Goal: Task Accomplishment & Management: Use online tool/utility

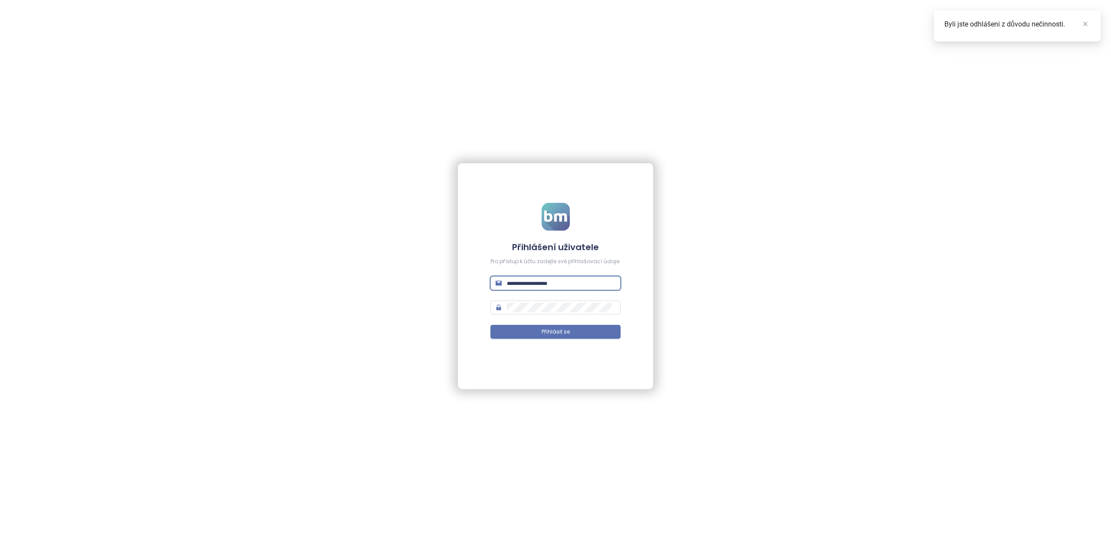
click at [527, 282] on input "text" at bounding box center [561, 283] width 109 height 10
type input "**********"
click at [521, 303] on span at bounding box center [556, 307] width 130 height 14
click at [542, 329] on span "Přihlásit se" at bounding box center [556, 332] width 28 height 8
click at [527, 330] on button "Přihlásit se" at bounding box center [556, 332] width 130 height 14
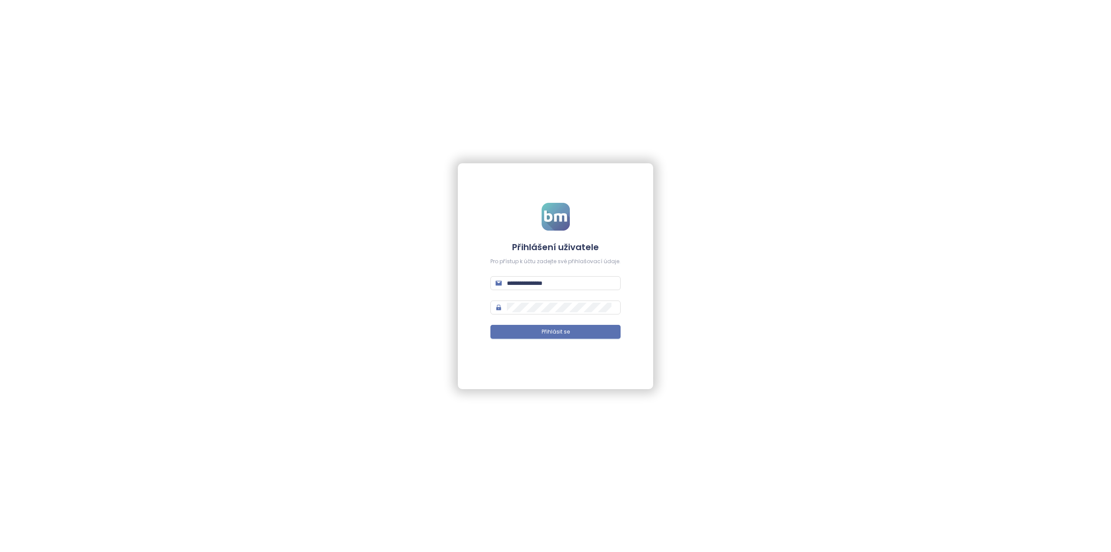
click at [438, 303] on div "**********" at bounding box center [555, 276] width 1111 height 552
click at [540, 333] on button "Přihlásit se" at bounding box center [556, 332] width 130 height 14
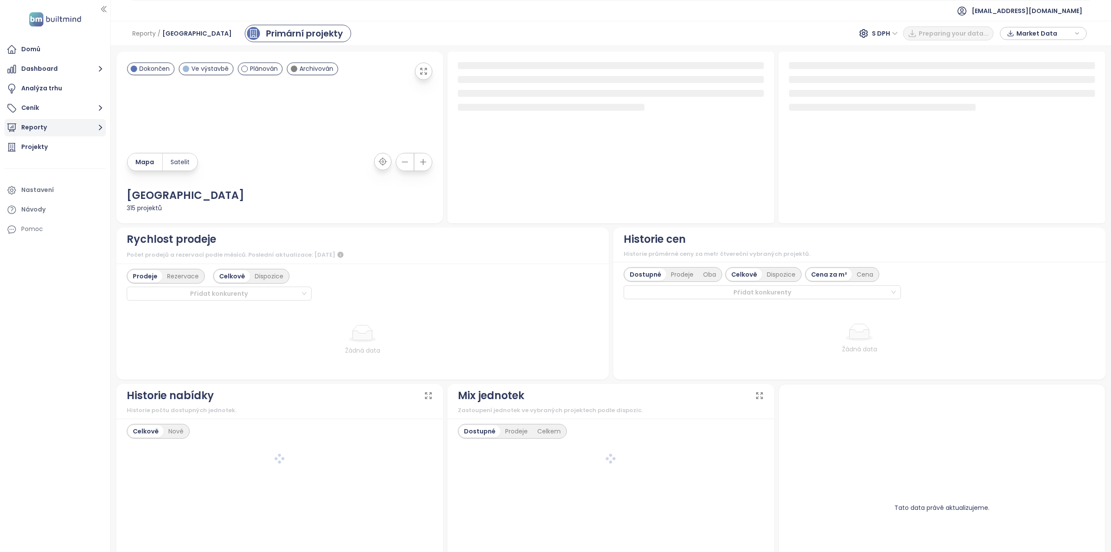
click at [76, 125] on button "Reporty" at bounding box center [55, 127] width 102 height 17
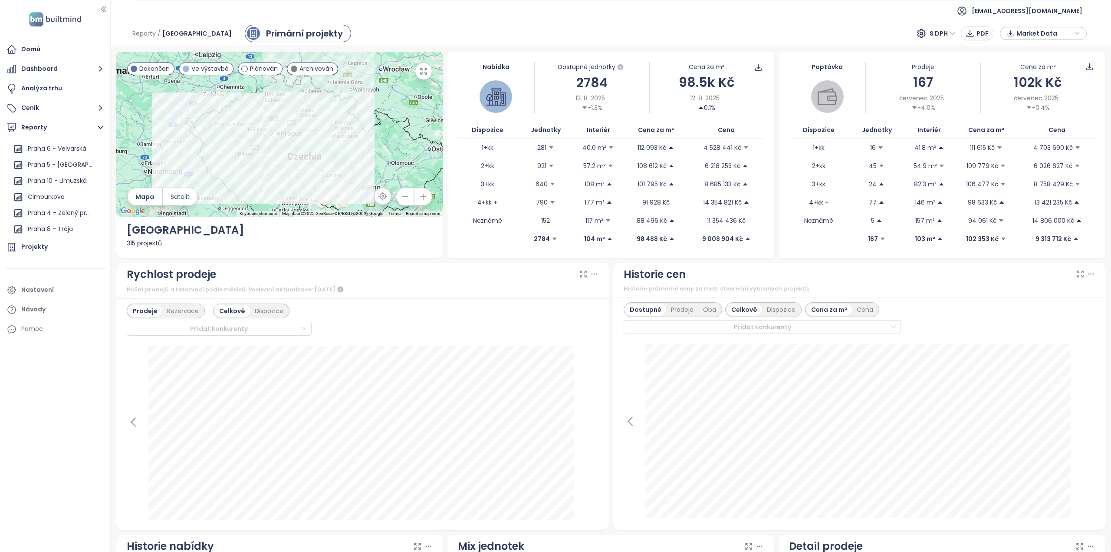
scroll to position [608, 0]
click at [63, 187] on div "Cimburkova" at bounding box center [46, 182] width 37 height 11
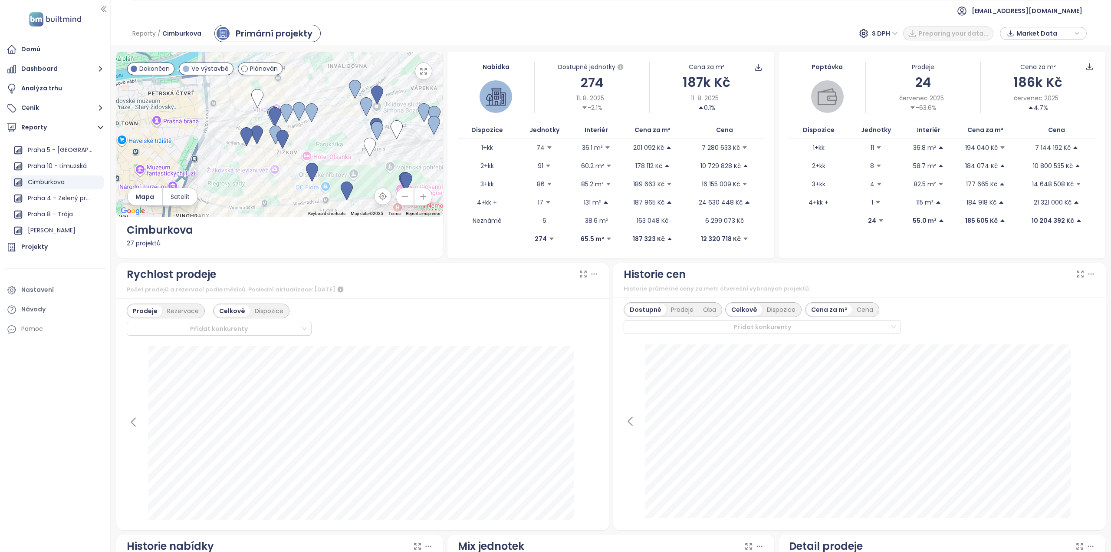
drag, startPoint x: 231, startPoint y: 161, endPoint x: 321, endPoint y: 155, distance: 89.7
click at [321, 155] on div at bounding box center [279, 134] width 327 height 165
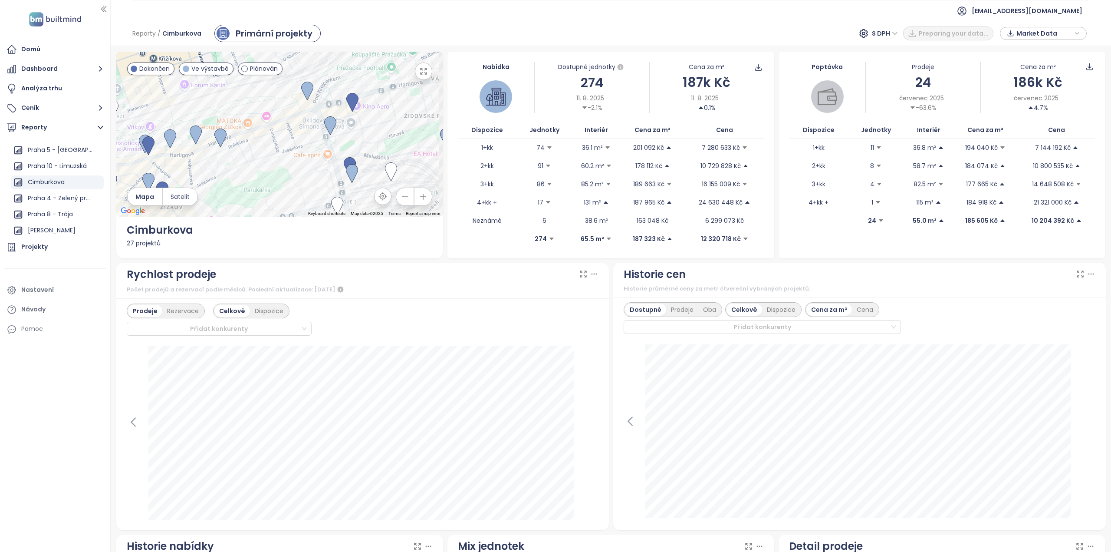
drag, startPoint x: 357, startPoint y: 139, endPoint x: 261, endPoint y: 168, distance: 100.5
click at [261, 168] on div at bounding box center [279, 134] width 327 height 165
